Goal: Task Accomplishment & Management: Use online tool/utility

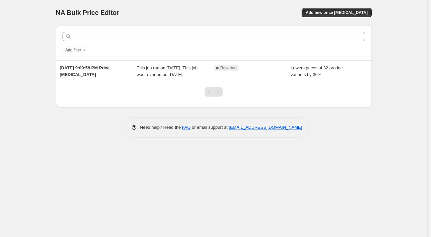
click at [158, 3] on div "NA Bulk Price Editor. This page is ready NA Bulk Price Editor Add new price [ME…" at bounding box center [214, 12] width 316 height 25
click at [361, 9] on button "Add new price [MEDICAL_DATA]" at bounding box center [337, 12] width 70 height 9
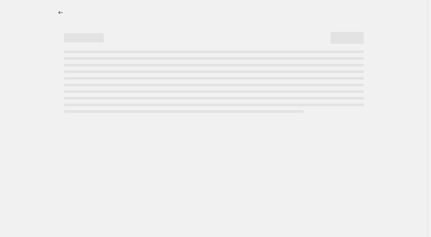
select select "percentage"
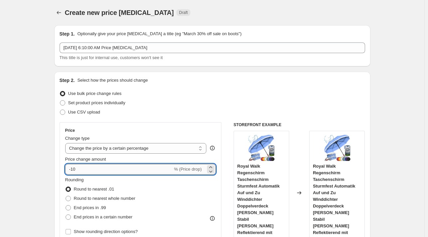
click at [104, 165] on input "-10" at bounding box center [118, 169] width 107 height 11
type input "-1"
type input "-27"
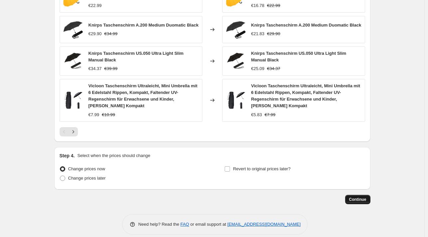
scroll to position [455, 0]
click at [350, 195] on button "Continue" at bounding box center [357, 199] width 25 height 9
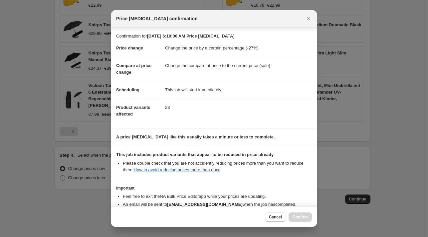
scroll to position [42, 0]
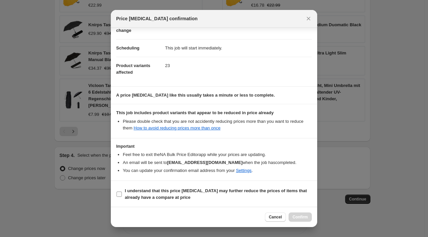
click at [161, 189] on b "I understand that this price [MEDICAL_DATA] may further reduce the prices of it…" at bounding box center [216, 195] width 182 height 12
click at [122, 192] on input "I understand that this price [MEDICAL_DATA] may further reduce the prices of it…" at bounding box center [118, 194] width 5 height 5
checkbox input "true"
click at [296, 220] on span "Confirm" at bounding box center [299, 217] width 15 height 5
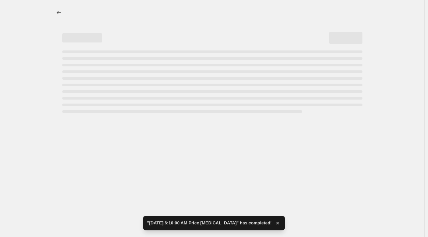
select select "percentage"
